Goal: Task Accomplishment & Management: Manage account settings

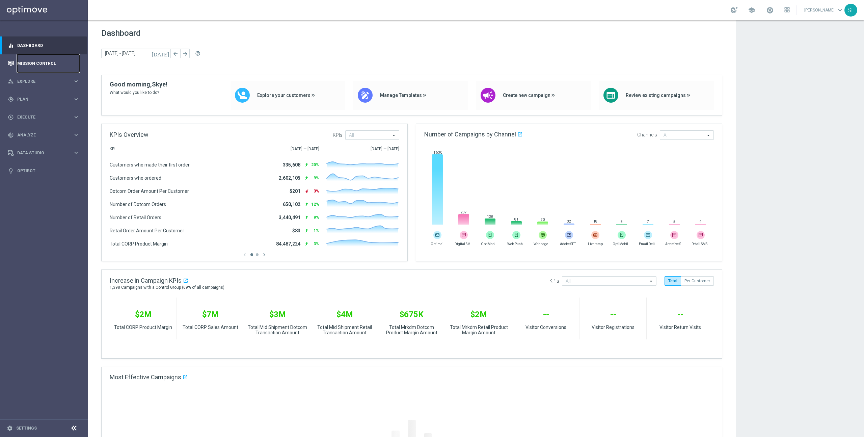
click at [31, 63] on link "Mission Control" at bounding box center [48, 63] width 62 height 18
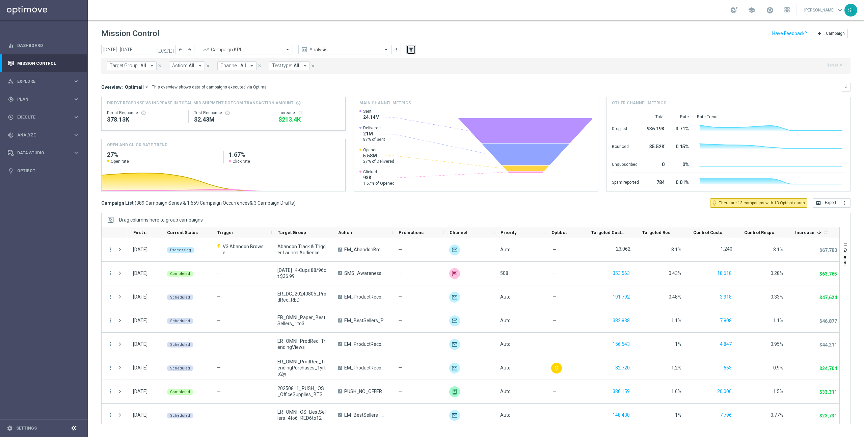
click at [414, 50] on button "filter_alt" at bounding box center [410, 49] width 9 height 9
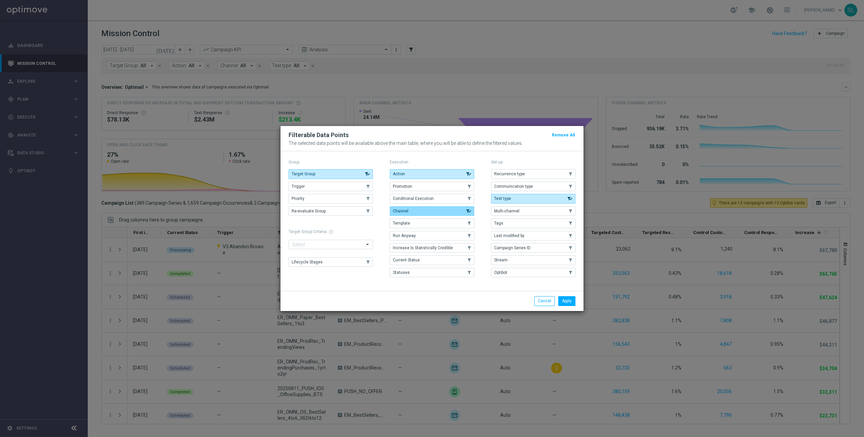
drag, startPoint x: 345, startPoint y: 189, endPoint x: 392, endPoint y: 215, distance: 53.9
click at [344, 189] on button "Trigger" at bounding box center [330, 186] width 84 height 9
drag, startPoint x: 573, startPoint y: 302, endPoint x: 569, endPoint y: 302, distance: 3.4
click at [572, 302] on button "Apply" at bounding box center [566, 300] width 17 height 9
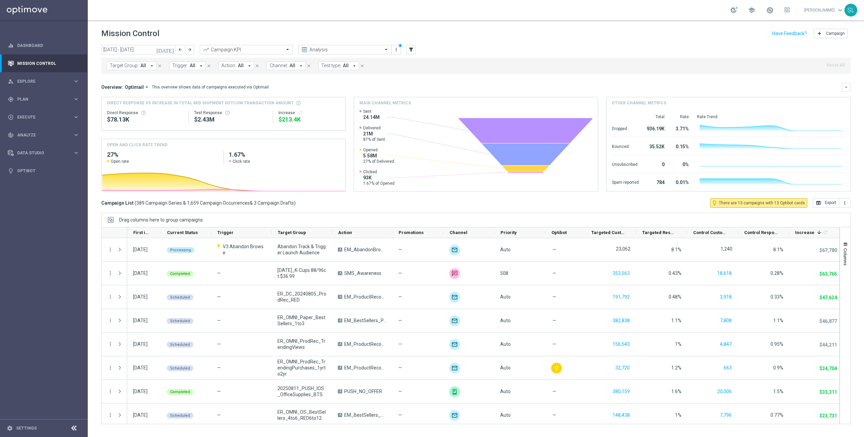
click at [186, 65] on span "Trigger:" at bounding box center [180, 66] width 16 height 6
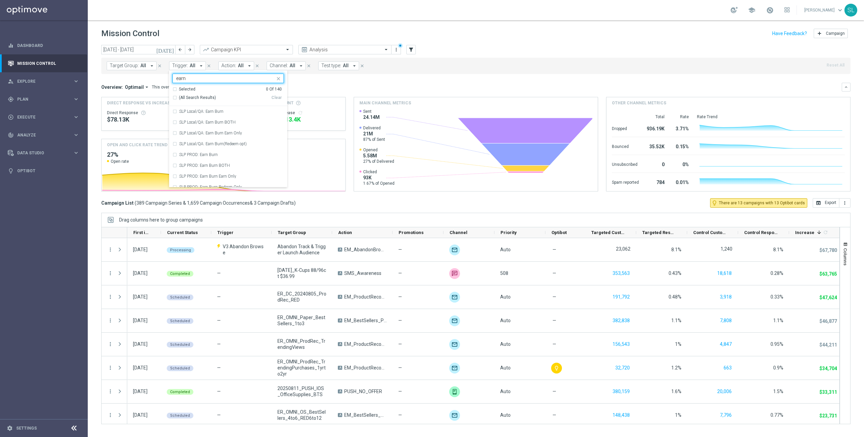
click at [190, 100] on span "(All Search Results)" at bounding box center [197, 98] width 37 height 6
type input "earn"
click at [566, 86] on div "Overview: Optimail arrow_drop_down This overview shows data of campaigns execut…" at bounding box center [471, 87] width 740 height 6
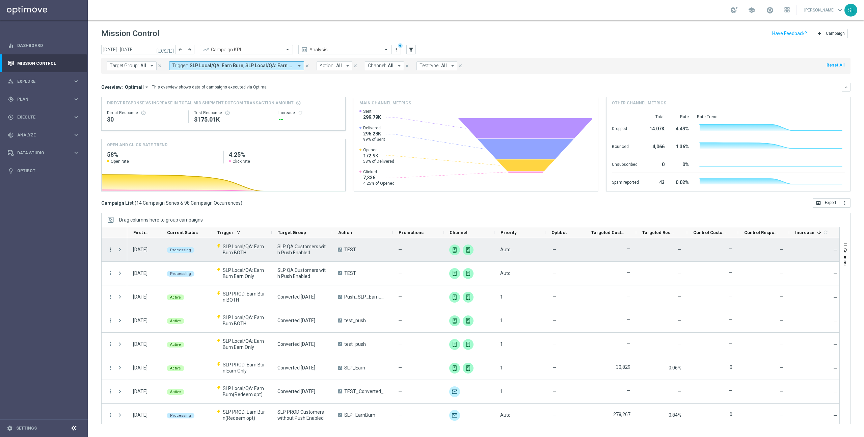
click at [111, 247] on icon "more_vert" at bounding box center [110, 249] width 6 height 6
click at [130, 254] on span "Campaign Details" at bounding box center [140, 253] width 34 height 5
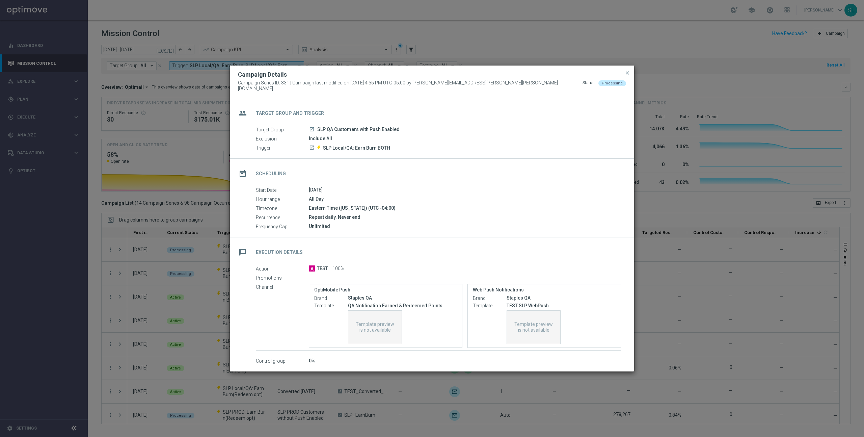
click at [650, 231] on modal-container "Campaign Details Campaign Series ID: 331 | Campaign last modified on 29 Jan 202…" at bounding box center [432, 218] width 864 height 437
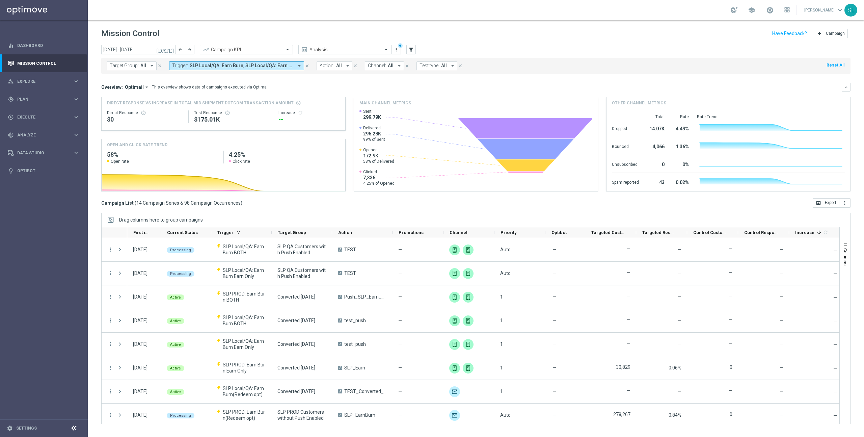
click at [372, 201] on div "Campaign List ( 14 Campaign Series & 98 Campaign Occurrences ) open_in_browser …" at bounding box center [475, 202] width 749 height 9
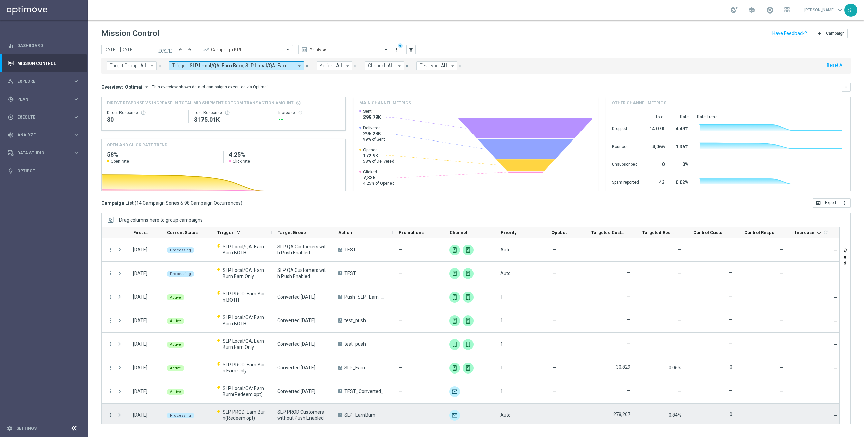
click at [111, 415] on icon "more_vert" at bounding box center [110, 415] width 6 height 6
click at [151, 352] on span "Campaign Details" at bounding box center [140, 354] width 34 height 5
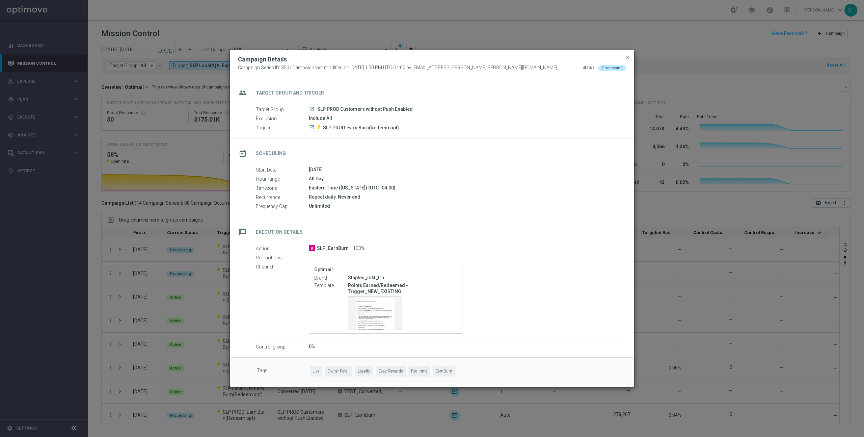
click at [313, 111] on icon "launch" at bounding box center [311, 108] width 5 height 5
click at [737, 247] on modal-container "Campaign Details Campaign Series ID: 353 | Campaign last modified on 21 Apr 202…" at bounding box center [432, 218] width 864 height 437
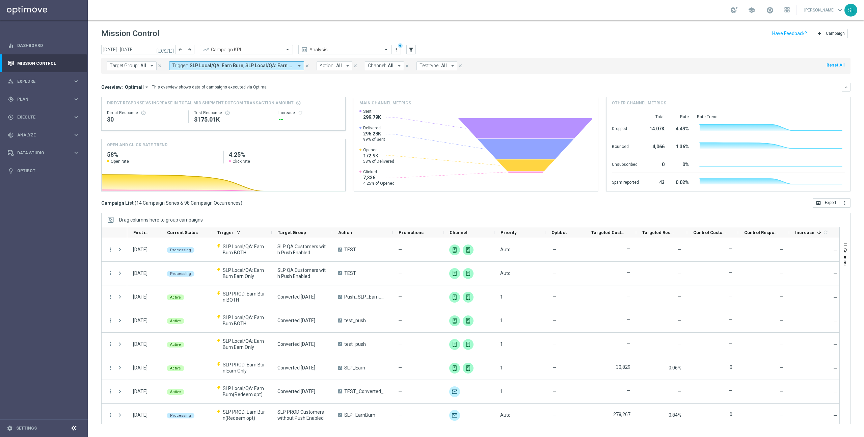
drag, startPoint x: 837, startPoint y: 65, endPoint x: 278, endPoint y: 67, distance: 559.0
click at [837, 65] on button "Reset All" at bounding box center [835, 64] width 19 height 7
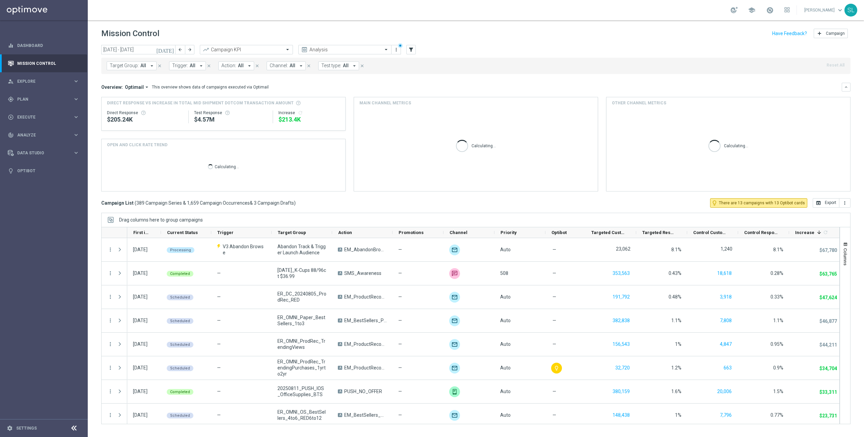
click at [186, 64] on button "Trigger: All arrow_drop_down" at bounding box center [187, 65] width 37 height 9
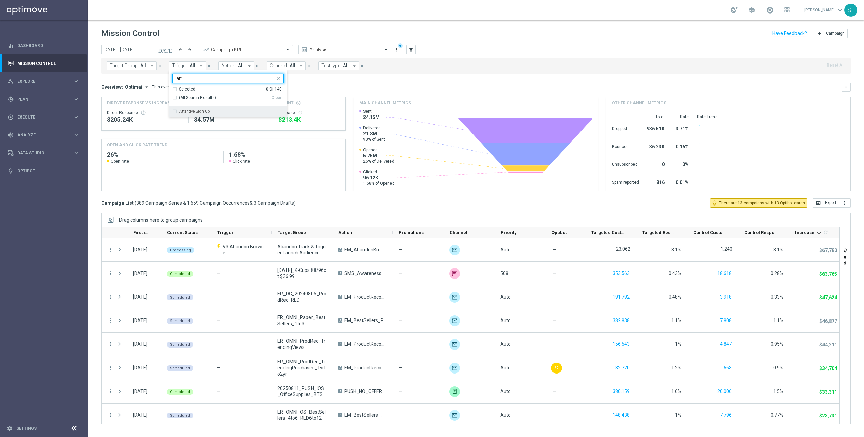
click at [194, 109] on label "Attentive Sign Up" at bounding box center [194, 111] width 31 height 4
type input "att"
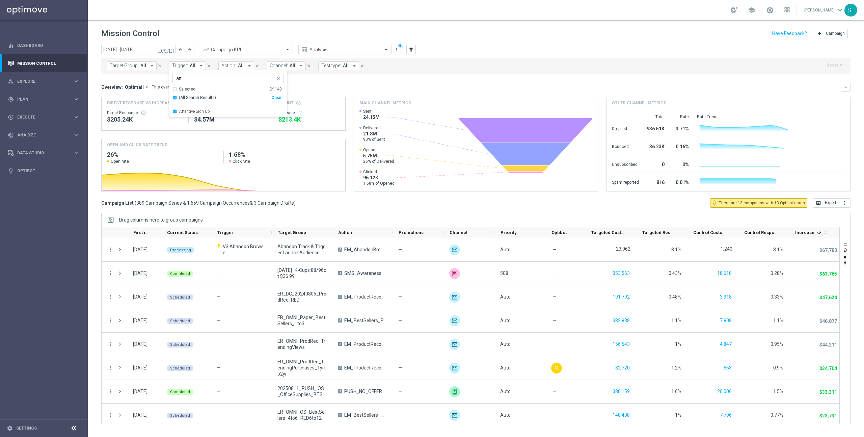
drag, startPoint x: 484, startPoint y: 67, endPoint x: 483, endPoint y: 56, distance: 11.5
click at [484, 67] on div "Target Group: All arrow_drop_down close Trigger: All arrow_drop_down Attentive …" at bounding box center [475, 66] width 749 height 16
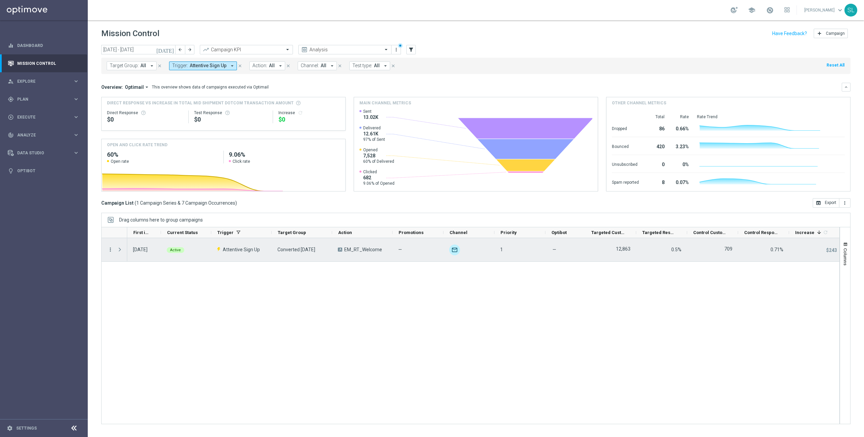
click at [108, 248] on icon "more_vert" at bounding box center [110, 249] width 6 height 6
click at [141, 251] on span "Campaign Details" at bounding box center [140, 253] width 34 height 5
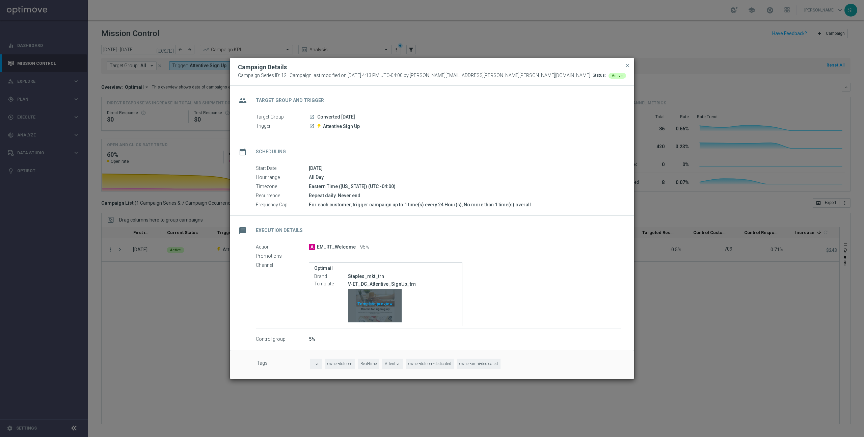
click at [372, 307] on div "Template preview" at bounding box center [374, 305] width 53 height 33
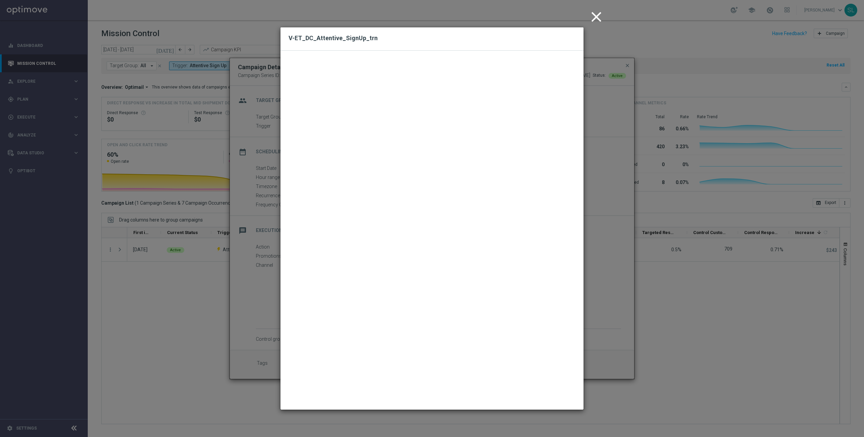
click at [594, 16] on icon "close" at bounding box center [596, 16] width 17 height 17
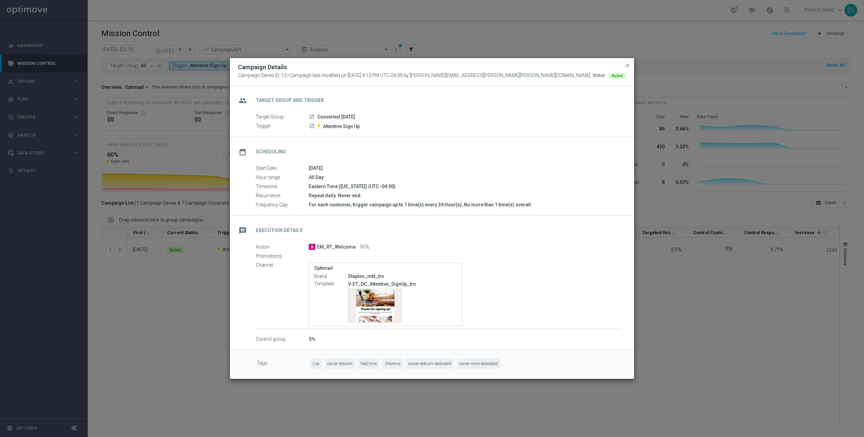
drag, startPoint x: 628, startPoint y: 65, endPoint x: 662, endPoint y: 106, distance: 53.0
click at [628, 65] on span "close" at bounding box center [626, 65] width 5 height 5
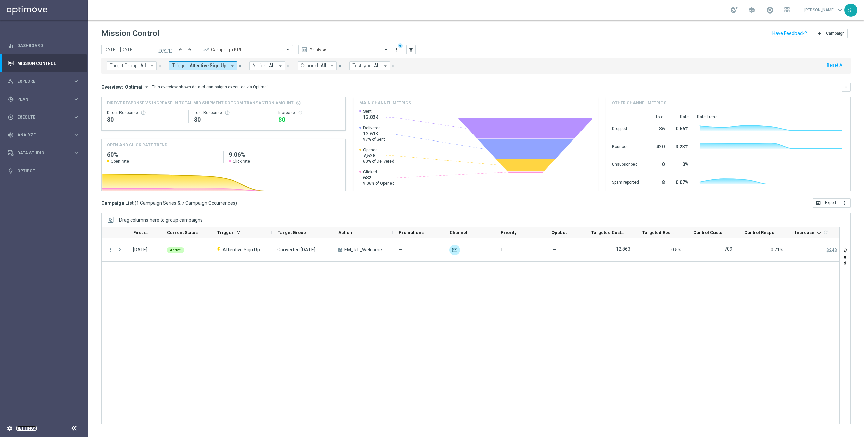
click at [26, 428] on link "Settings" at bounding box center [26, 428] width 21 height 4
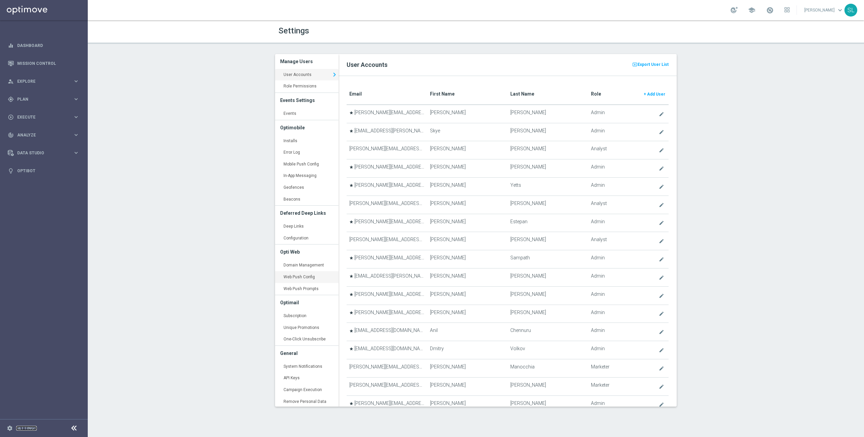
scroll to position [40, 0]
click at [42, 151] on span "Data Studio" at bounding box center [45, 153] width 56 height 4
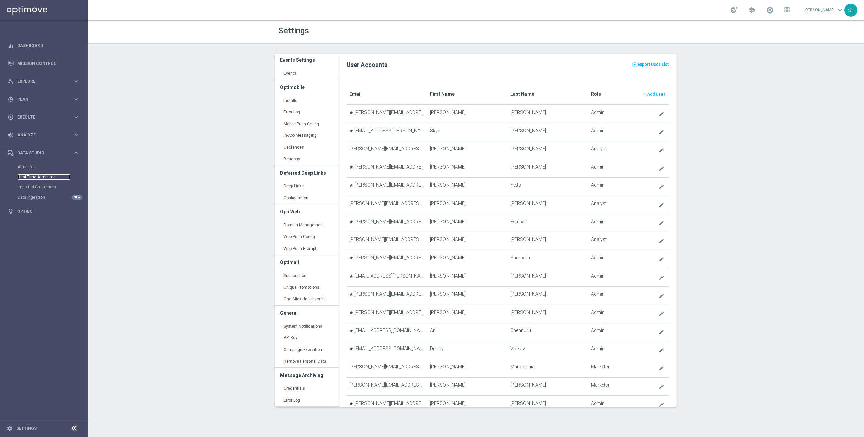
click at [32, 177] on link "Real-Time Attributes" at bounding box center [44, 176] width 53 height 5
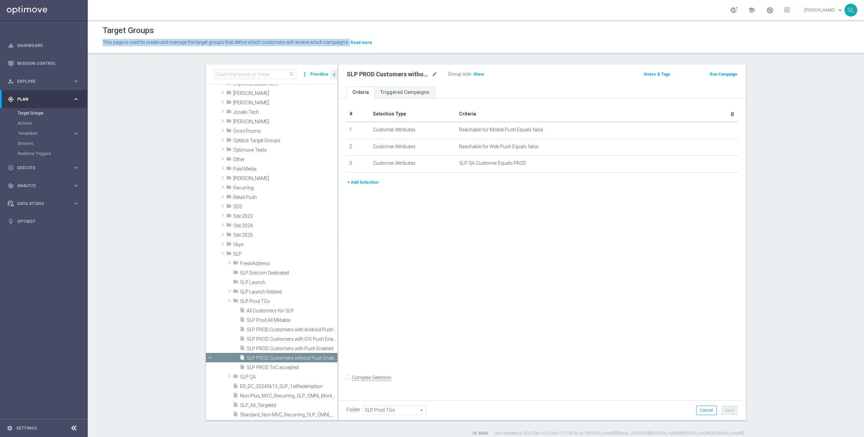
scroll to position [2, 0]
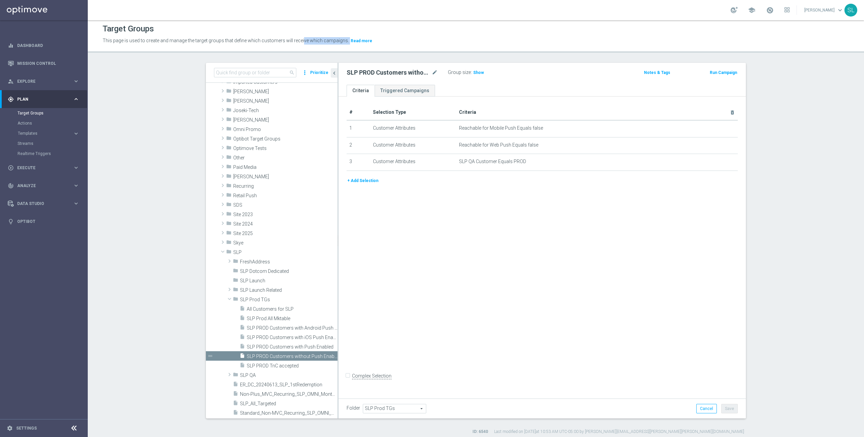
drag, startPoint x: 382, startPoint y: 43, endPoint x: 308, endPoint y: 51, distance: 74.9
click at [308, 51] on header "Target Groups This page is used to create and manage the target groups that def…" at bounding box center [476, 35] width 776 height 34
drag, startPoint x: 426, startPoint y: 49, endPoint x: 422, endPoint y: 50, distance: 3.5
click at [426, 49] on header "Target Groups This page is used to create and manage the target groups that def…" at bounding box center [476, 35] width 776 height 34
click at [34, 63] on link "Mission Control" at bounding box center [48, 63] width 62 height 18
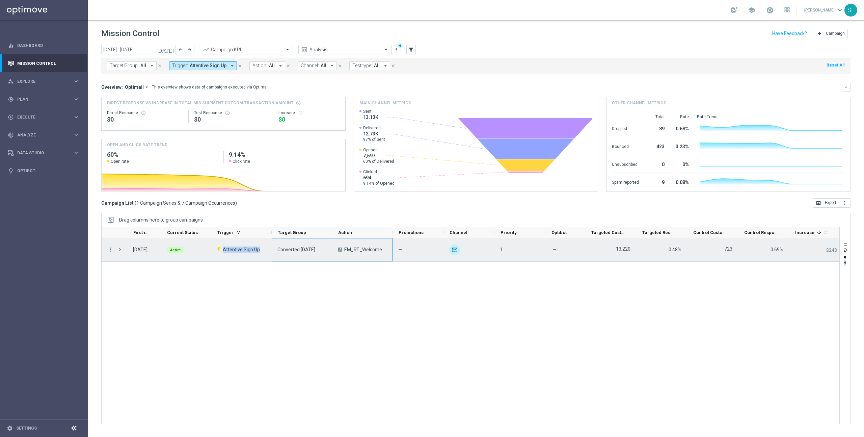
drag, startPoint x: 212, startPoint y: 247, endPoint x: 385, endPoint y: 252, distance: 172.8
click at [385, 252] on div "11 Aug 2025, Monday Active Attentive Sign Up Converted Today A EM_RT_Welcome — …" at bounding box center [483, 250] width 713 height 24
click at [385, 252] on div "A EM_RT_Welcome" at bounding box center [362, 249] width 60 height 23
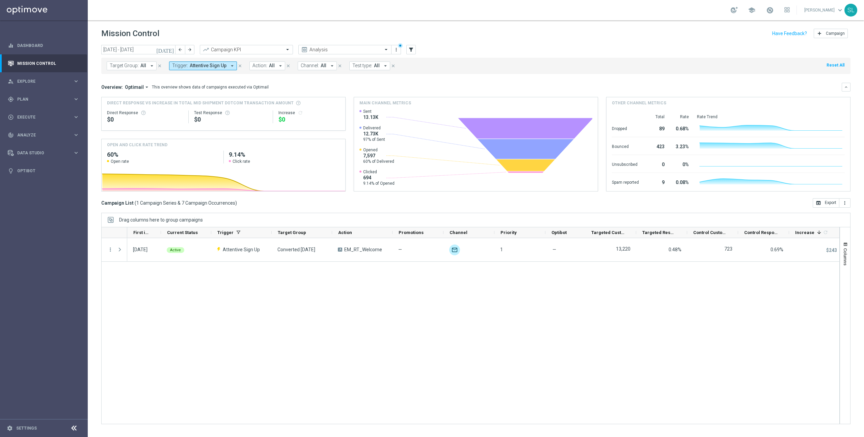
click at [385, 296] on div "11 Aug 2025, Monday Active Attentive Sign Up Converted Today A EM_RT_Welcome — …" at bounding box center [483, 331] width 712 height 186
click at [836, 64] on button "Reset All" at bounding box center [835, 64] width 19 height 7
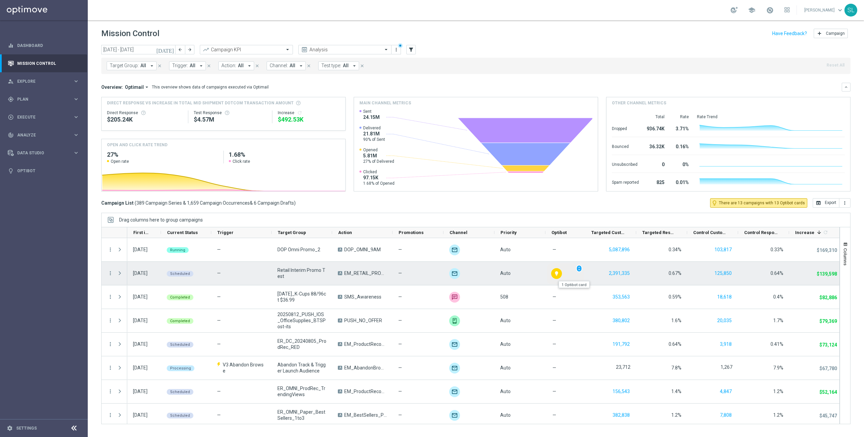
click at [556, 273] on icon "lightbulb" at bounding box center [556, 273] width 5 height 5
click at [580, 269] on span "unfold_more" at bounding box center [579, 268] width 5 height 5
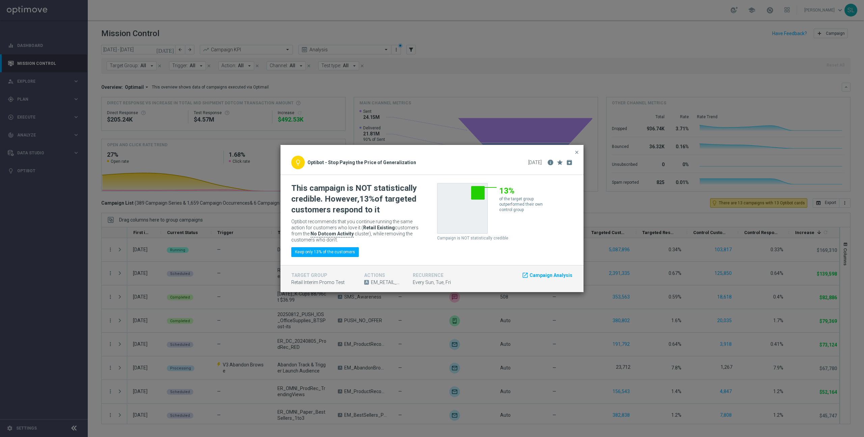
click at [576, 151] on span "close" at bounding box center [576, 151] width 5 height 5
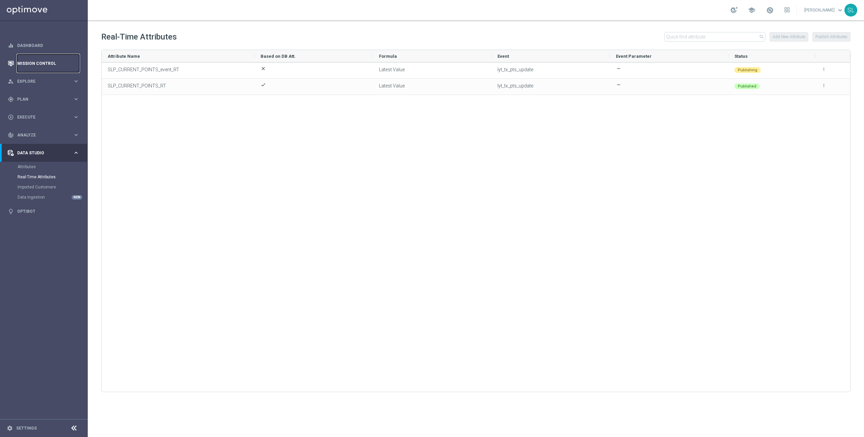
click at [39, 59] on link "Mission Control" at bounding box center [48, 63] width 62 height 18
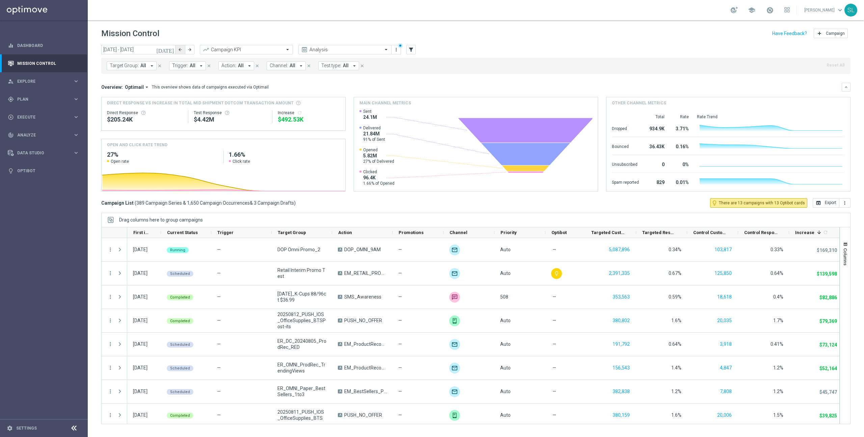
click at [182, 50] on icon "arrow_back" at bounding box center [180, 49] width 5 height 5
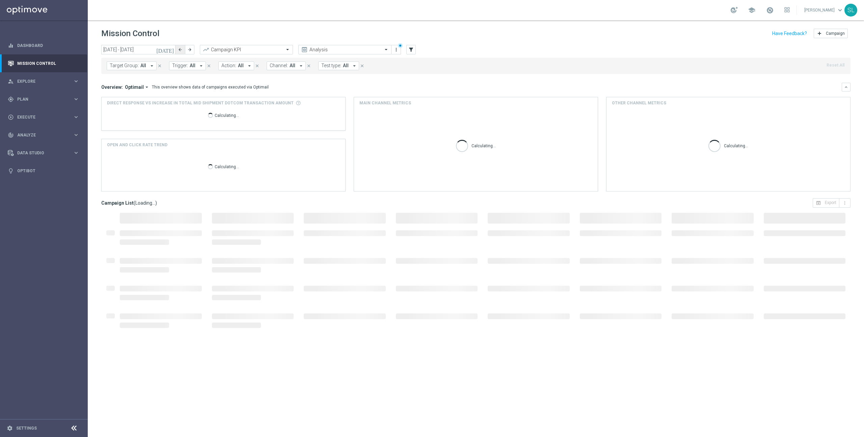
click at [182, 50] on icon "arrow_back" at bounding box center [180, 49] width 5 height 5
type input "28 Jul 2025 - 03 Aug 2025"
click at [356, 195] on mini-dashboard "Overview: Optimail arrow_drop_down This overview shows data of campaigns execut…" at bounding box center [475, 136] width 749 height 124
drag, startPoint x: 414, startPoint y: 105, endPoint x: 325, endPoint y: 97, distance: 89.1
click at [325, 97] on div "Direct Response VS Increase In Total Mid Shipment Dotcom Transaction Amount Cal…" at bounding box center [475, 144] width 749 height 94
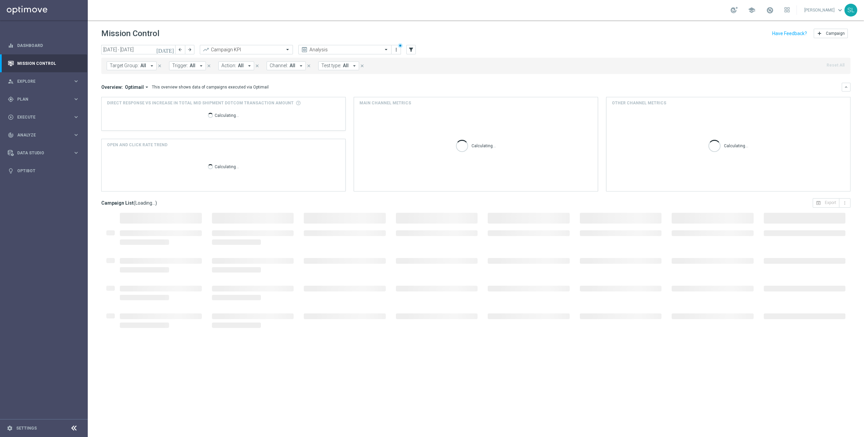
click at [445, 84] on div "Overview: Optimail arrow_drop_down This overview shows data of campaigns execut…" at bounding box center [471, 87] width 740 height 6
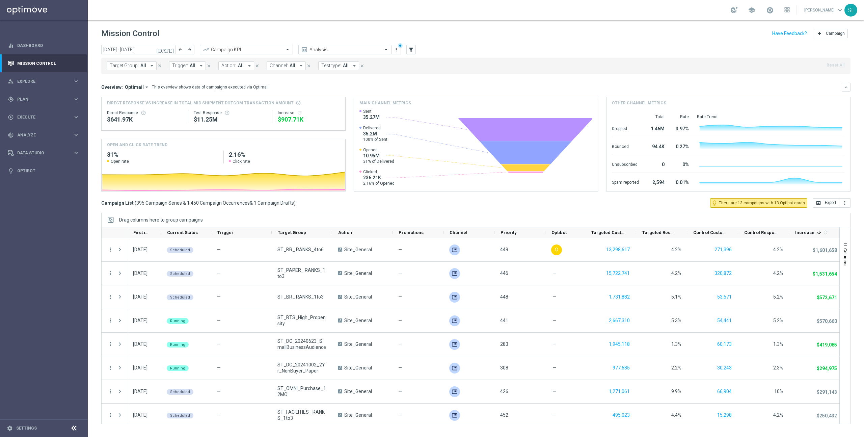
scroll to position [0, 0]
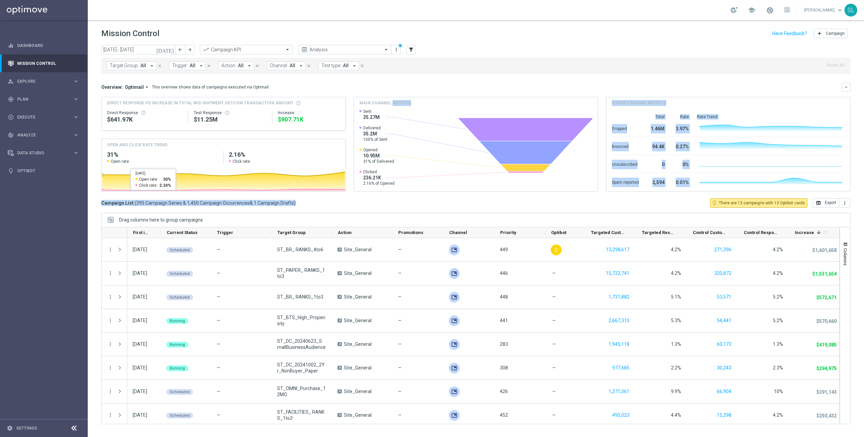
drag, startPoint x: 310, startPoint y: 208, endPoint x: 145, endPoint y: 189, distance: 166.1
click at [121, 188] on div "today 28 Jul 2025 - 03 Aug 2025 arrow_back arrow_forward Campaign KPI trending_…" at bounding box center [476, 238] width 776 height 386
click at [289, 201] on span "1 Campaign Drafts" at bounding box center [274, 203] width 40 height 6
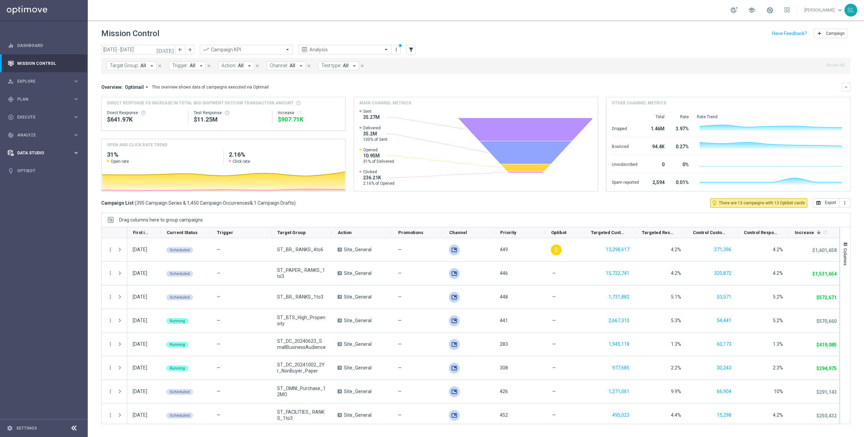
click at [34, 151] on span "Data Studio" at bounding box center [45, 153] width 56 height 4
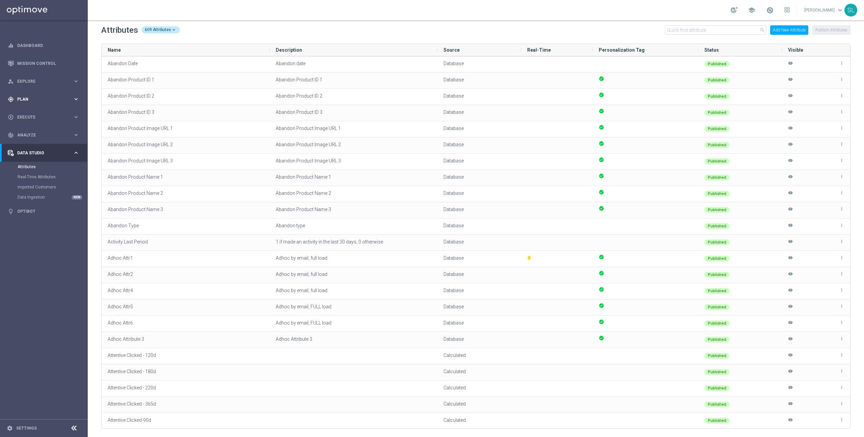
click at [30, 99] on span "Plan" at bounding box center [45, 99] width 56 height 4
click at [30, 110] on div "Target Groups" at bounding box center [52, 113] width 69 height 10
click at [36, 115] on link "Target Groups" at bounding box center [44, 112] width 53 height 5
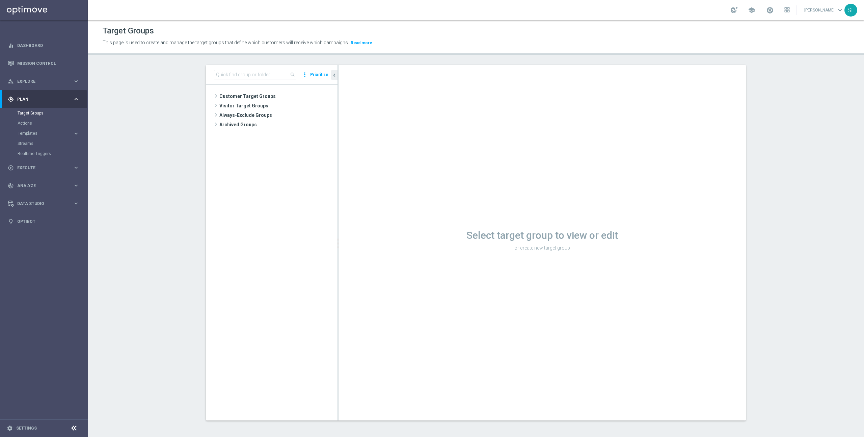
drag, startPoint x: 248, startPoint y: 84, endPoint x: 248, endPoint y: 81, distance: 3.8
click at [248, 82] on div "search more_vert Prioritize Customer Target Groups library_add create_new_folder" at bounding box center [272, 242] width 132 height 355
click at [251, 73] on input at bounding box center [255, 74] width 82 height 9
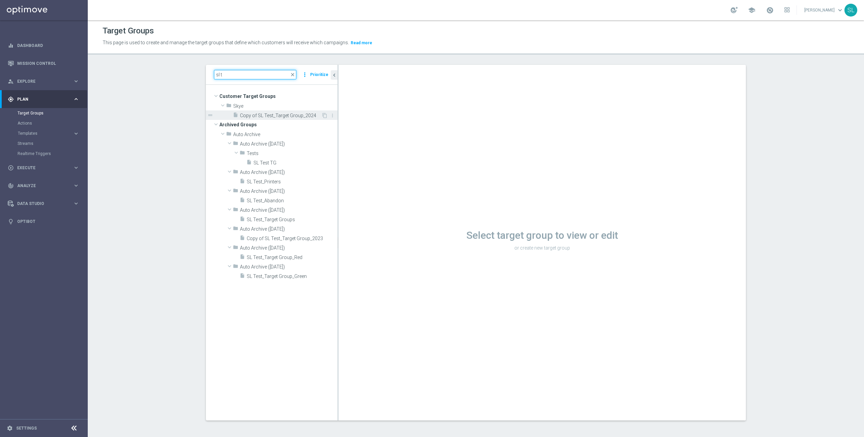
type input "sl t"
click at [251, 112] on div "insert_drive_file Copy of SL Test_Target Group_2024" at bounding box center [277, 114] width 88 height 9
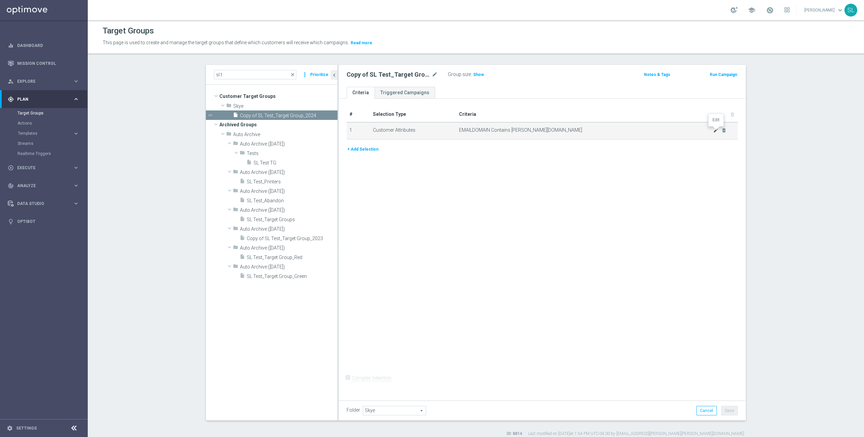
click at [715, 130] on icon "mode_edit" at bounding box center [715, 130] width 5 height 5
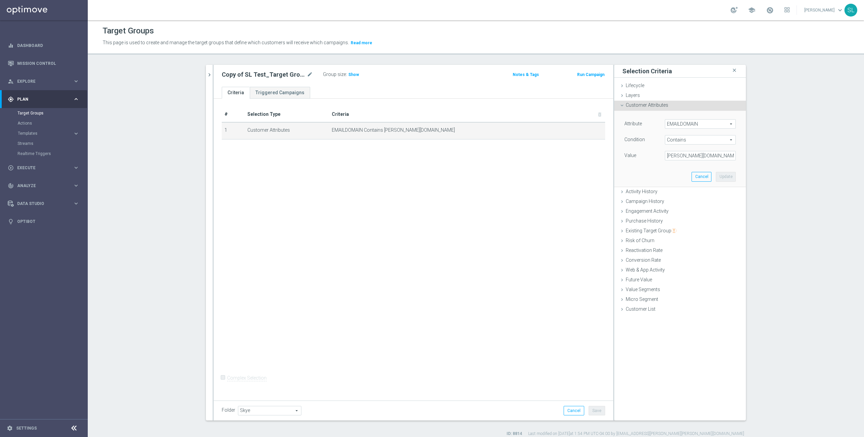
click at [683, 122] on span "EMAILDOMAIN" at bounding box center [700, 123] width 70 height 9
click at [683, 122] on input "search" at bounding box center [700, 123] width 71 height 9
type input "becom"
click at [689, 132] on span "Becoming Top Spender Score" at bounding box center [700, 133] width 64 height 5
type input "Becoming Top Spender Score"
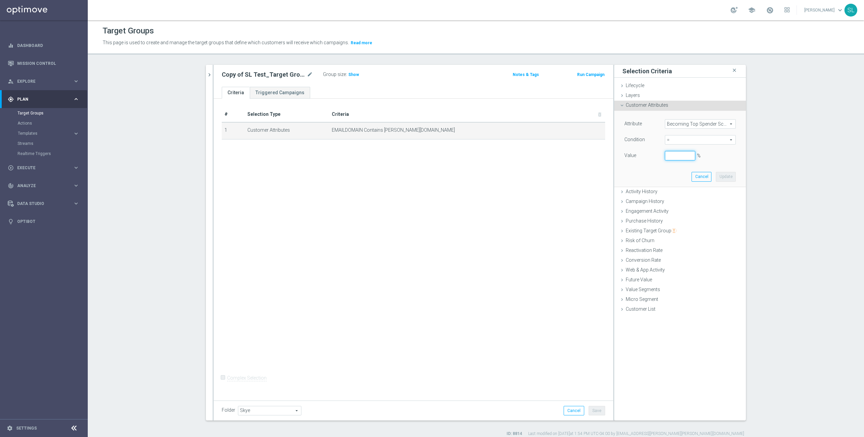
drag, startPoint x: 690, startPoint y: 147, endPoint x: 690, endPoint y: 142, distance: 4.7
click at [690, 145] on div "Attribute Becoming Top Spender Score Becoming Top Spender Score arrow_drop_down…" at bounding box center [679, 140] width 111 height 43
click at [690, 138] on span "=" at bounding box center [700, 139] width 70 height 9
click at [679, 182] on span ">" at bounding box center [700, 184] width 64 height 5
type input ">"
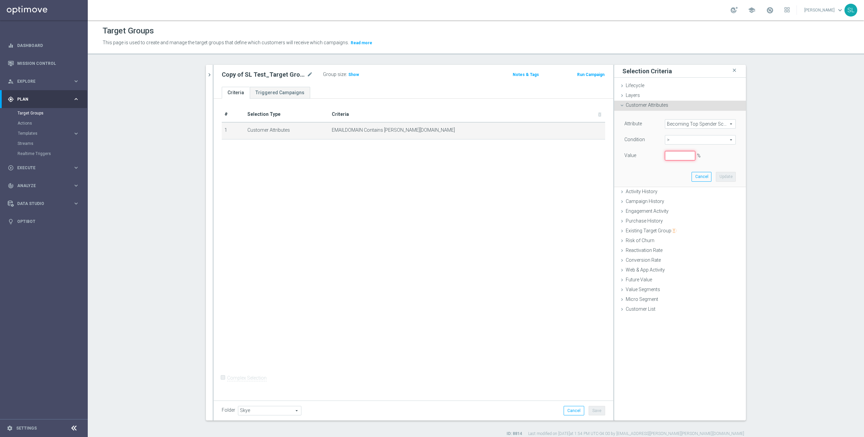
click at [678, 154] on input "%" at bounding box center [680, 155] width 30 height 9
type input "0"
click at [723, 174] on button "Update" at bounding box center [726, 176] width 20 height 9
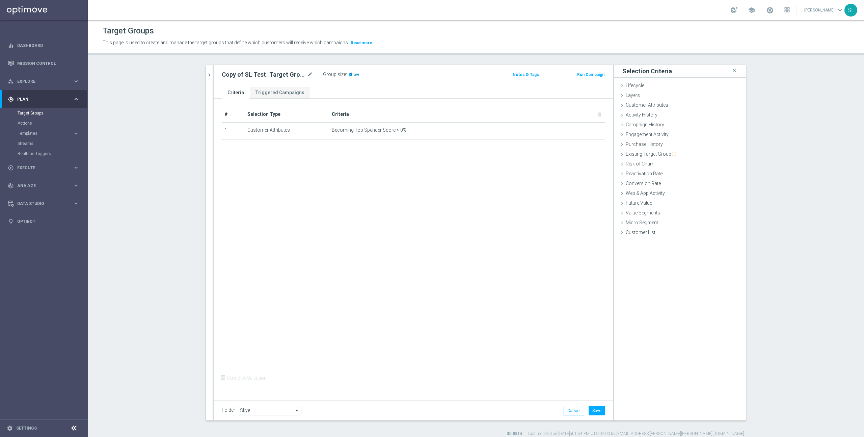
click at [355, 76] on span "Show" at bounding box center [353, 74] width 11 height 5
click at [582, 128] on icon "mode_edit" at bounding box center [583, 130] width 5 height 5
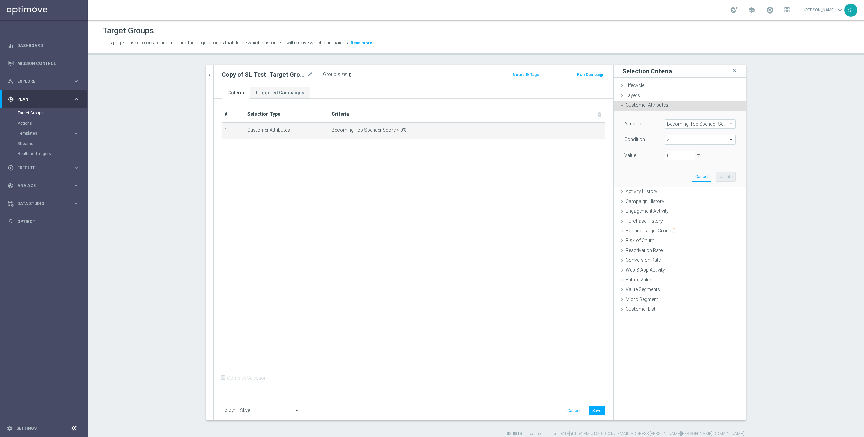
click at [717, 124] on span "Becoming Top Spender Score" at bounding box center [700, 123] width 70 height 9
click at [696, 126] on input "search" at bounding box center [700, 123] width 71 height 9
type input "del"
click at [705, 149] on span "Deliverability Score" at bounding box center [700, 151] width 64 height 5
type input "Deliverability Score"
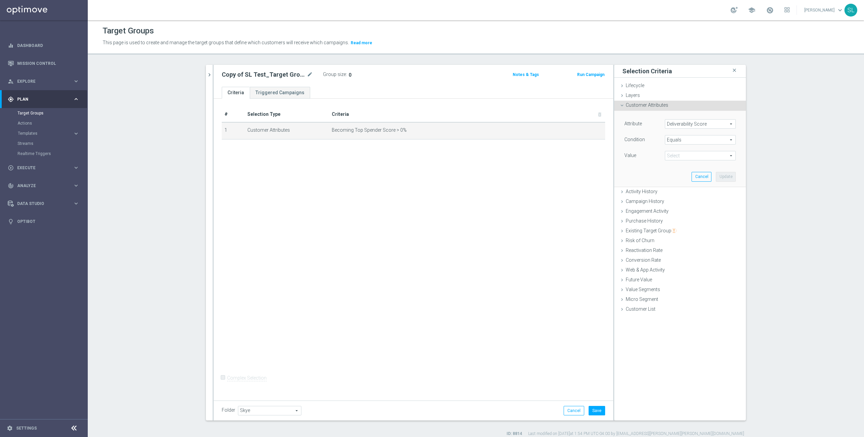
click at [695, 137] on span "Equals" at bounding box center [700, 139] width 70 height 9
click at [676, 229] on span "One of" at bounding box center [700, 228] width 64 height 5
type input "One of"
click at [672, 155] on span at bounding box center [700, 155] width 70 height 9
click at [678, 191] on span "GREEN" at bounding box center [704, 191] width 61 height 5
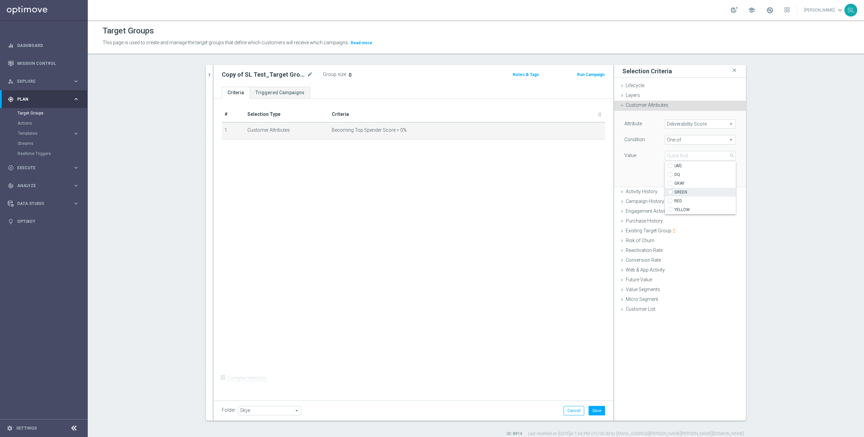
click at [674, 191] on input "GREEN" at bounding box center [672, 192] width 4 height 4
checkbox input "true"
type input "GREEN"
drag, startPoint x: 675, startPoint y: 198, endPoint x: 676, endPoint y: 204, distance: 6.0
click at [675, 199] on span "RED" at bounding box center [704, 200] width 61 height 5
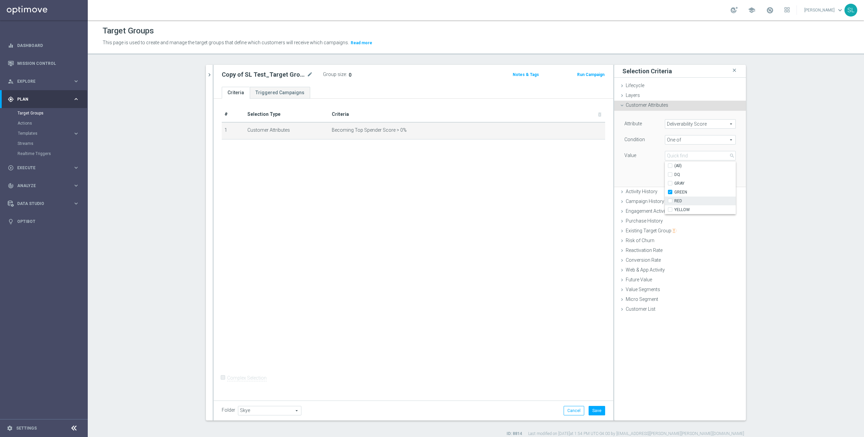
click at [674, 199] on input "RED" at bounding box center [672, 201] width 4 height 4
checkbox input "true"
type input "Selected 2 of 5"
click at [677, 211] on span "YELLOW" at bounding box center [704, 209] width 61 height 5
click at [674, 211] on input "YELLOW" at bounding box center [672, 209] width 4 height 4
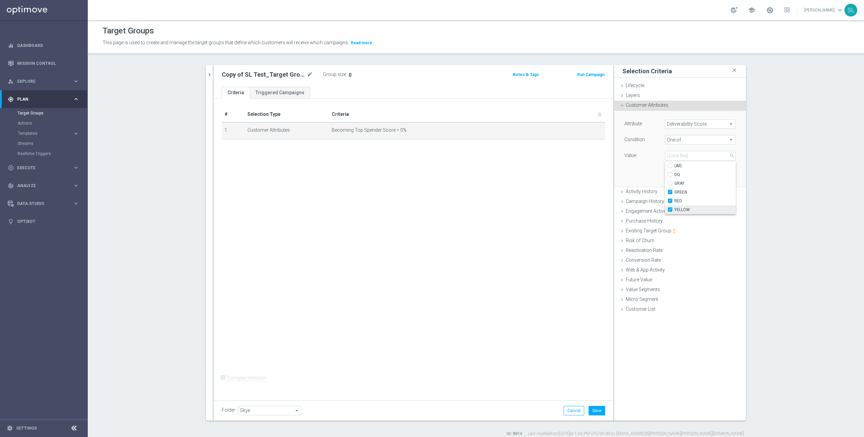
checkbox input "true"
type input "Selected 3 of 5"
drag, startPoint x: 622, startPoint y: 160, endPoint x: 671, endPoint y: 174, distance: 50.7
click at [622, 160] on div "Value" at bounding box center [639, 156] width 40 height 11
click at [720, 172] on button "Update" at bounding box center [726, 176] width 20 height 9
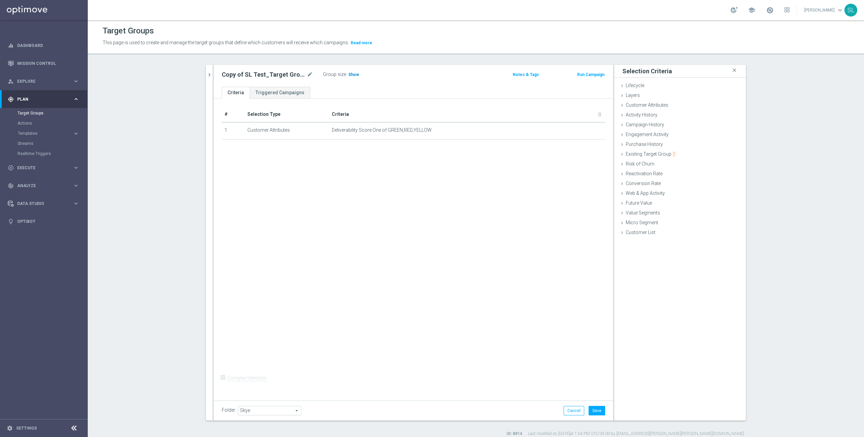
click at [352, 76] on span "Show" at bounding box center [353, 74] width 11 height 5
click at [352, 76] on span "13,126,688" at bounding box center [359, 75] width 22 height 6
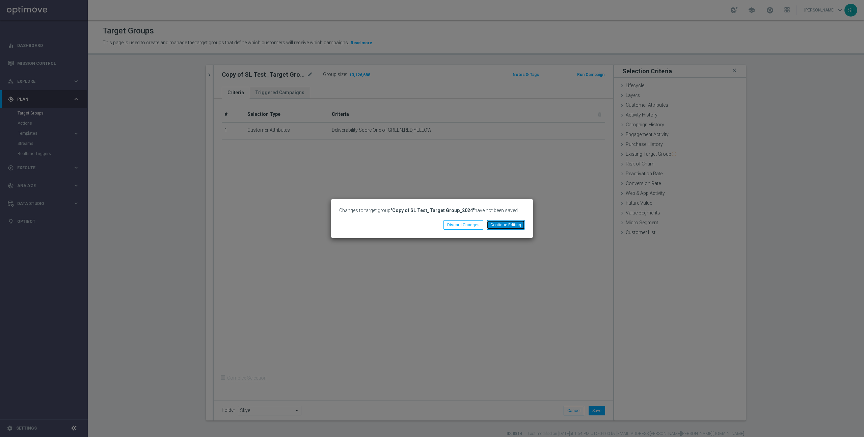
click at [506, 222] on button "Continue Editing" at bounding box center [505, 224] width 38 height 9
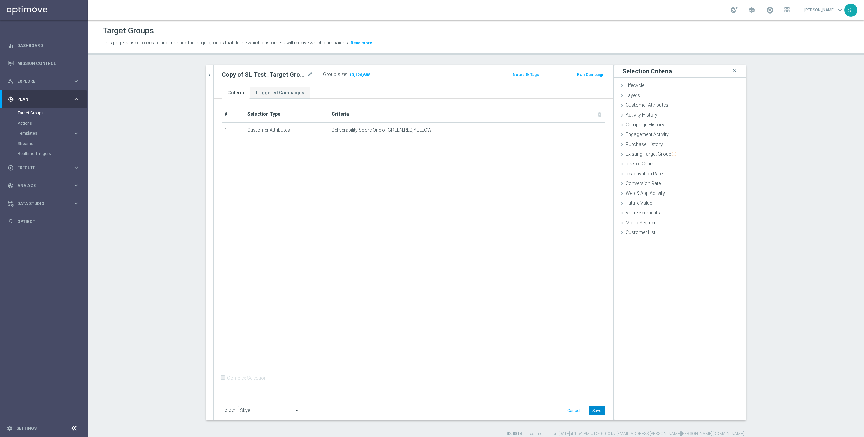
click at [598, 415] on button "Save" at bounding box center [596, 410] width 17 height 9
click at [357, 73] on span "13,126,688" at bounding box center [359, 75] width 22 height 6
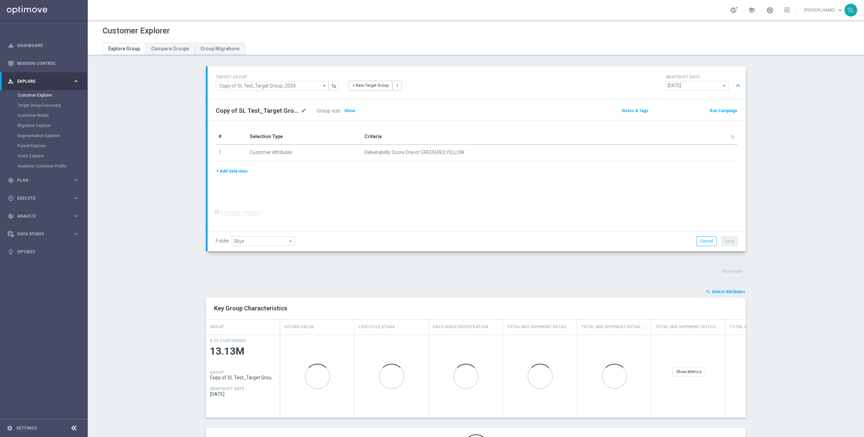
click at [732, 291] on span "Select Attributes" at bounding box center [727, 291] width 33 height 5
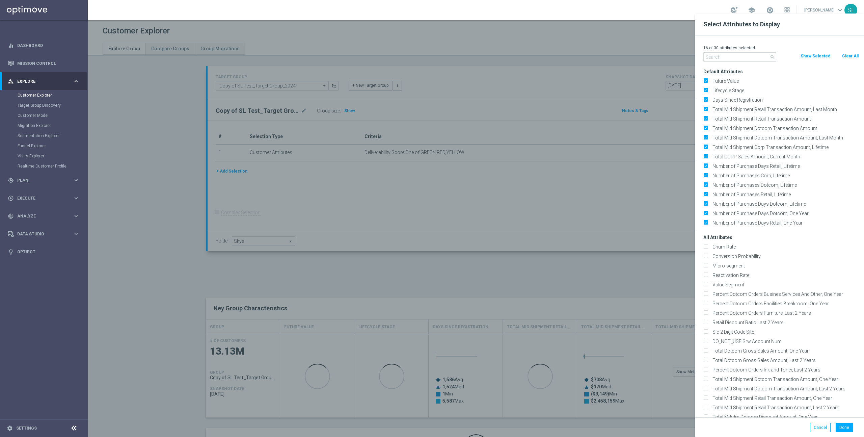
drag, startPoint x: 847, startPoint y: 57, endPoint x: 817, endPoint y: 53, distance: 31.1
click at [847, 57] on button "Clear All" at bounding box center [850, 55] width 18 height 7
checkbox input "false"
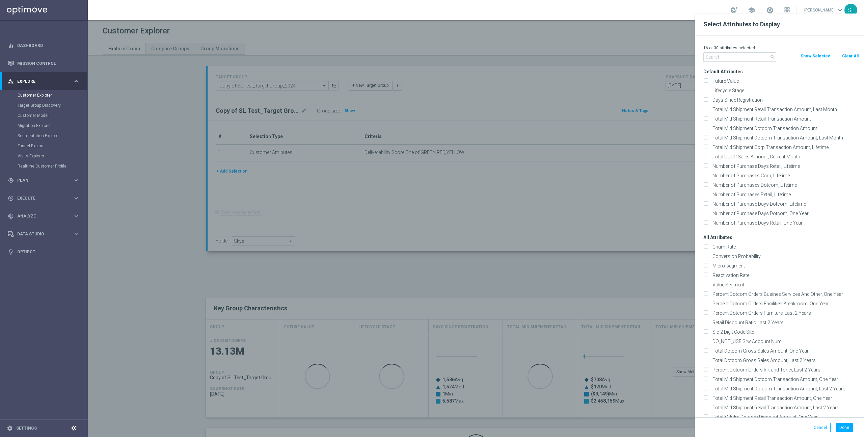
checkbox input "false"
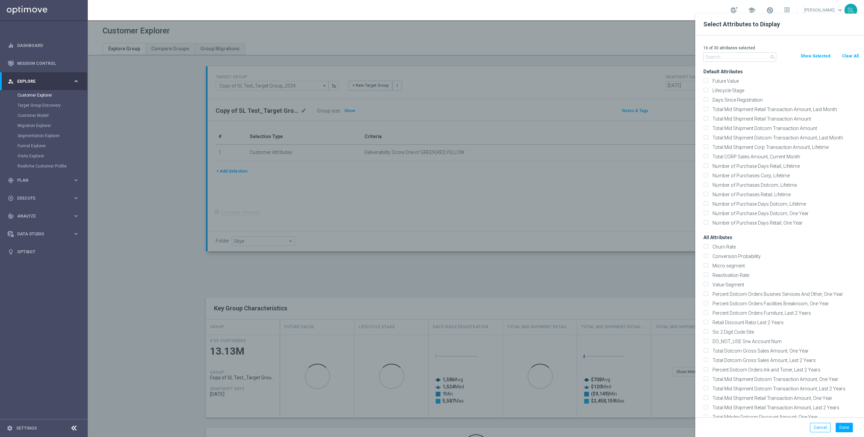
checkbox input "false"
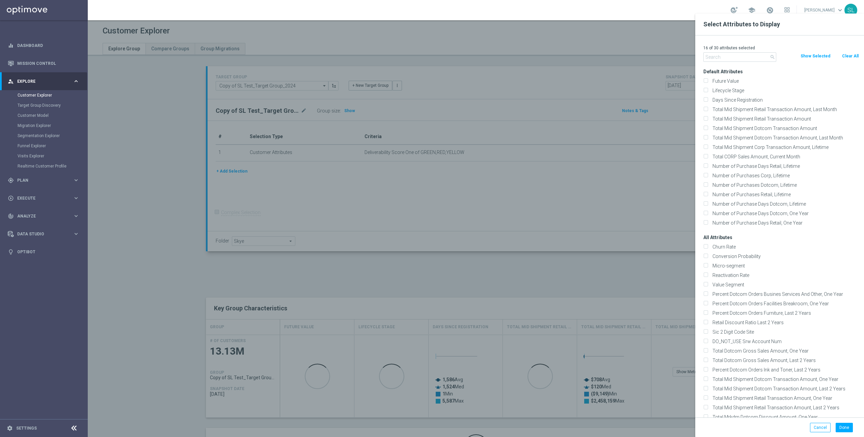
checkbox input "false"
click at [755, 55] on input "text" at bounding box center [739, 56] width 73 height 9
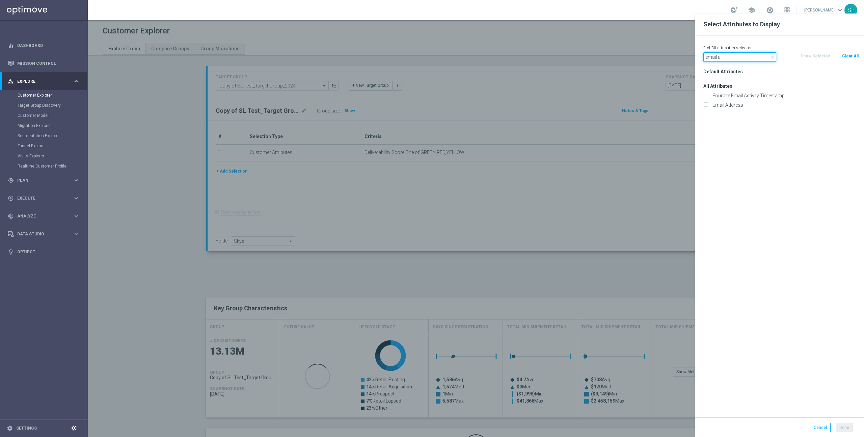
type input "email a"
click at [728, 108] on div "Email Address" at bounding box center [781, 104] width 166 height 9
drag, startPoint x: 728, startPoint y: 105, endPoint x: 731, endPoint y: 79, distance: 26.1
click at [728, 105] on label "Email Address" at bounding box center [784, 105] width 149 height 6
click at [707, 105] on input "Email Address" at bounding box center [705, 106] width 4 height 4
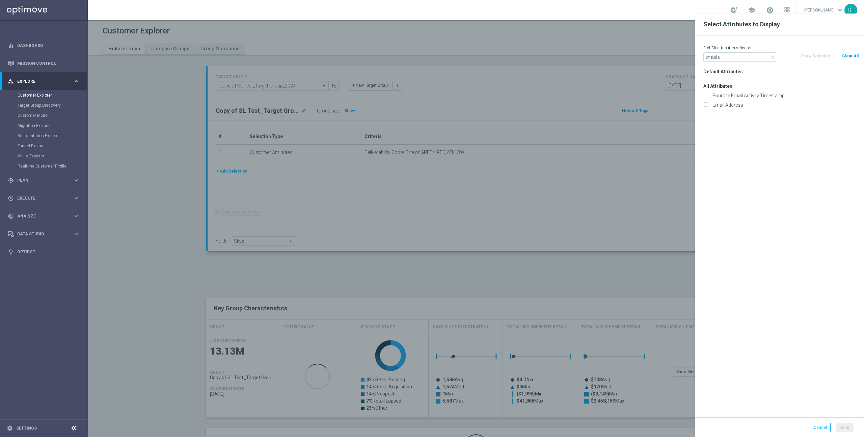
checkbox input "true"
click at [730, 57] on input "email a" at bounding box center [739, 56] width 73 height 9
click at [729, 57] on input "email a" at bounding box center [739, 56] width 73 height 9
type input "top"
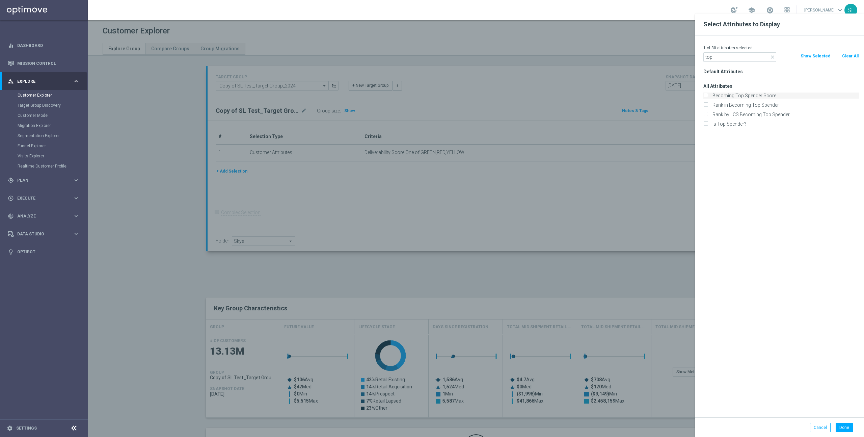
click at [741, 97] on label "Becoming Top Spender Score" at bounding box center [784, 95] width 149 height 6
click at [707, 97] on input "Becoming Top Spender Score" at bounding box center [705, 96] width 4 height 4
checkbox input "true"
click at [733, 123] on label "Is Top Spender?" at bounding box center [784, 124] width 149 height 6
click at [707, 123] on input "Is Top Spender?" at bounding box center [705, 124] width 4 height 4
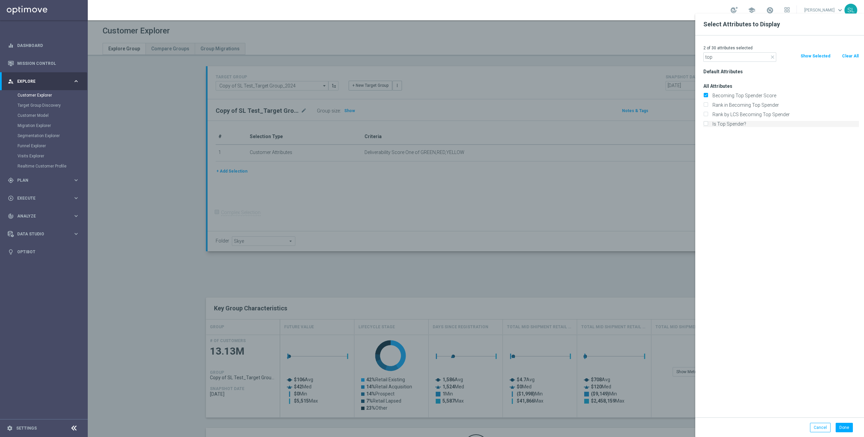
checkbox input "true"
click at [846, 429] on button "Done" at bounding box center [843, 426] width 17 height 9
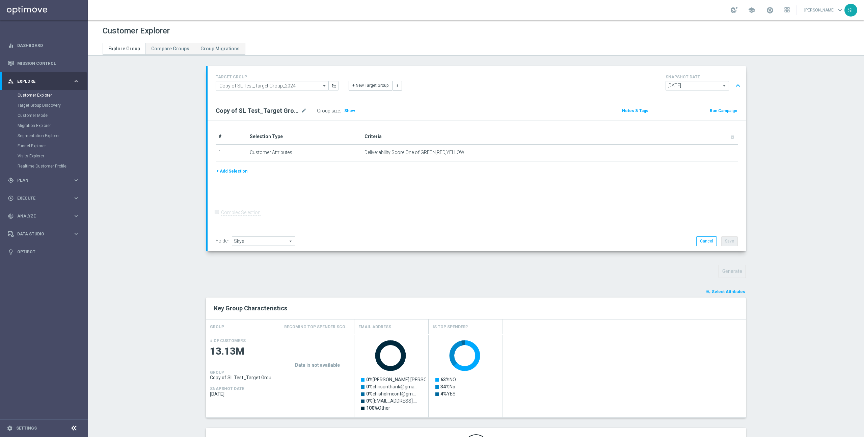
scroll to position [46, 0]
